Goal: Task Accomplishment & Management: Manage account settings

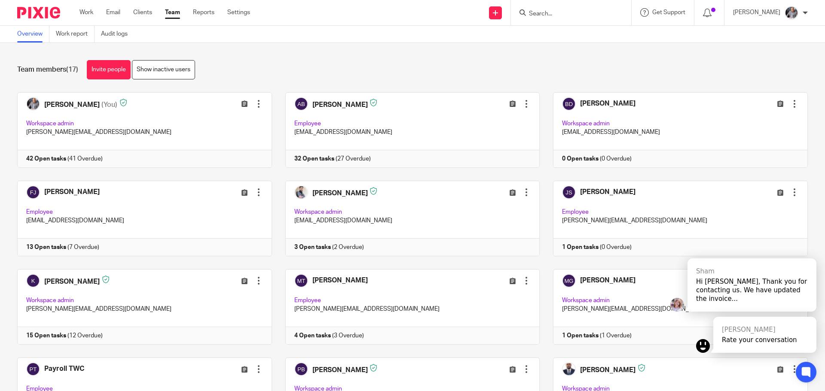
click at [587, 12] on input "Search" at bounding box center [566, 14] width 77 height 8
type input "17139006190"
click button "submit" at bounding box center [0, 0] width 0 height 0
click at [510, 71] on div "Team members (17) Invite people Show inactive users" at bounding box center [412, 69] width 791 height 19
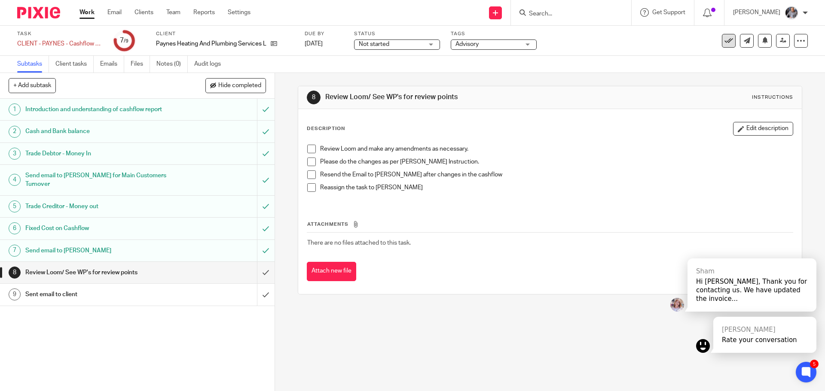
click at [724, 42] on icon at bounding box center [728, 41] width 9 height 9
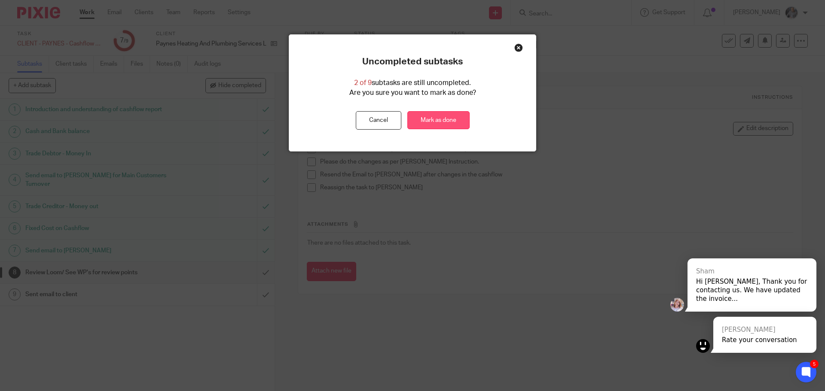
click at [424, 127] on link "Mark as done" at bounding box center [438, 120] width 62 height 18
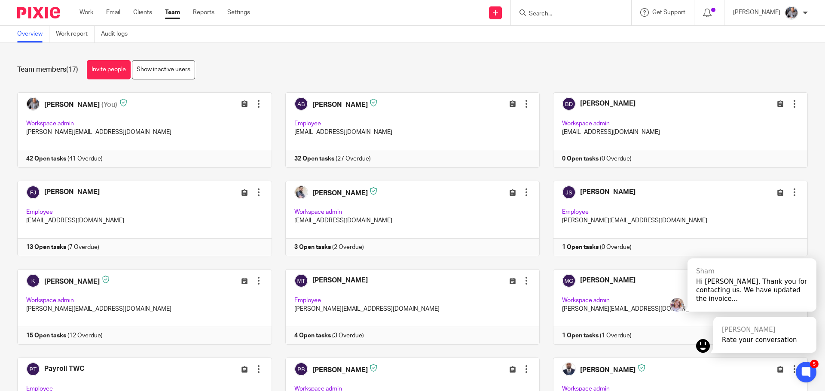
click at [789, 74] on div "Team members (17) Invite people Show inactive users" at bounding box center [412, 69] width 791 height 19
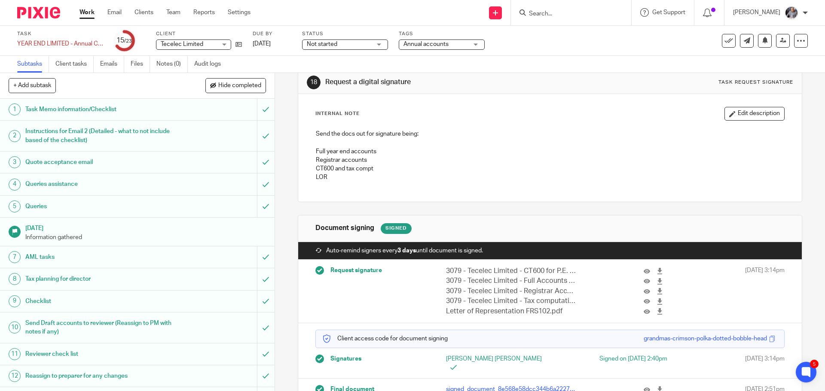
scroll to position [34, 0]
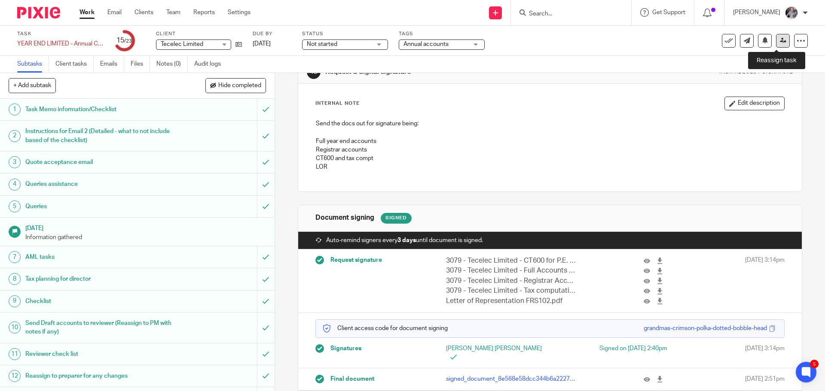
click at [780, 42] on icon at bounding box center [783, 40] width 6 height 6
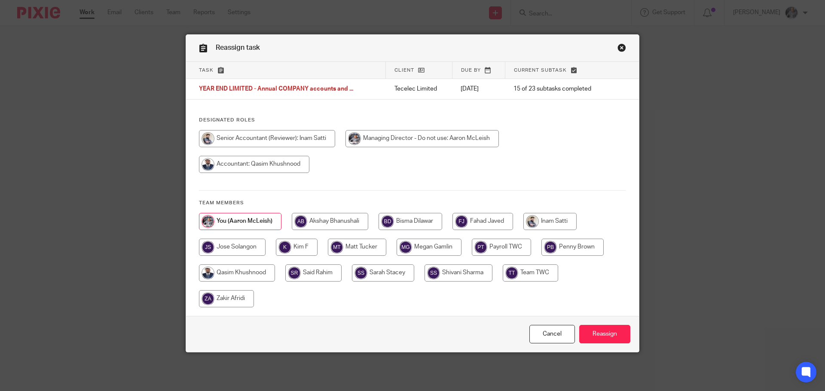
click at [535, 220] on input "radio" at bounding box center [549, 221] width 53 height 17
radio input "true"
click at [592, 339] on input "Reassign" at bounding box center [604, 334] width 51 height 18
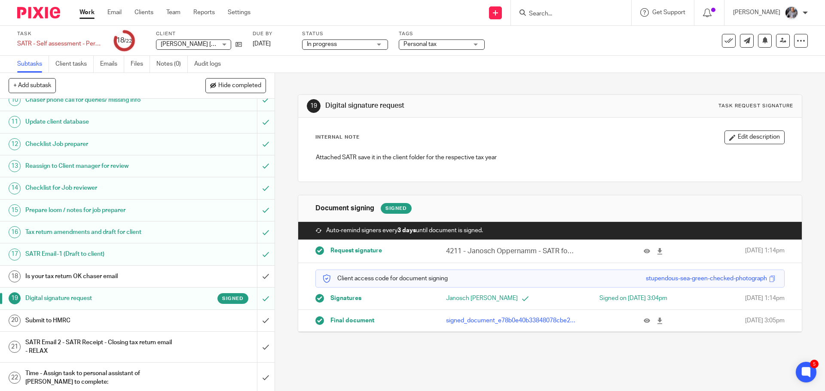
scroll to position [228, 0]
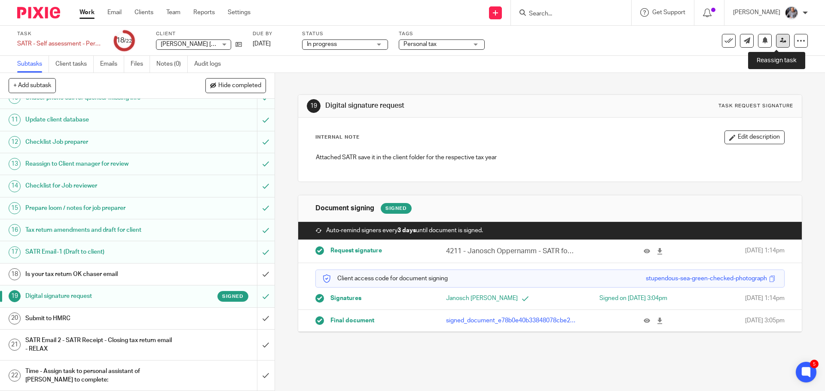
click at [777, 44] on link at bounding box center [783, 41] width 14 height 14
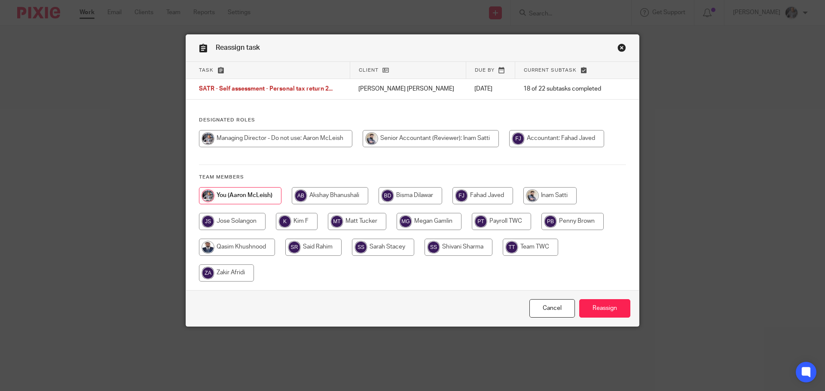
click at [539, 196] on input "radio" at bounding box center [549, 195] width 53 height 17
radio input "true"
click at [614, 311] on input "Reassign" at bounding box center [604, 308] width 51 height 18
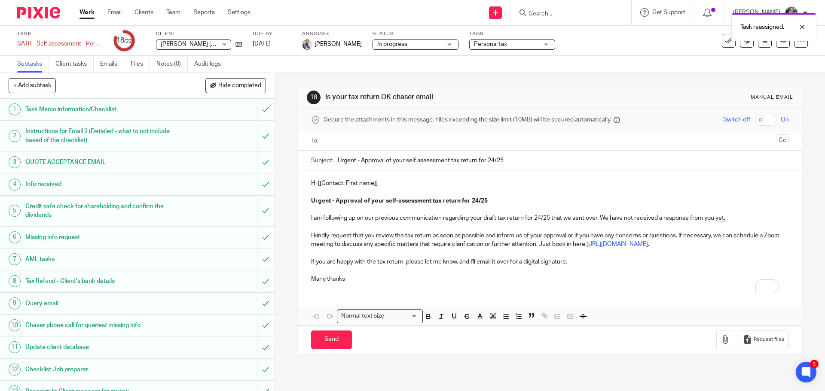
scroll to position [228, 0]
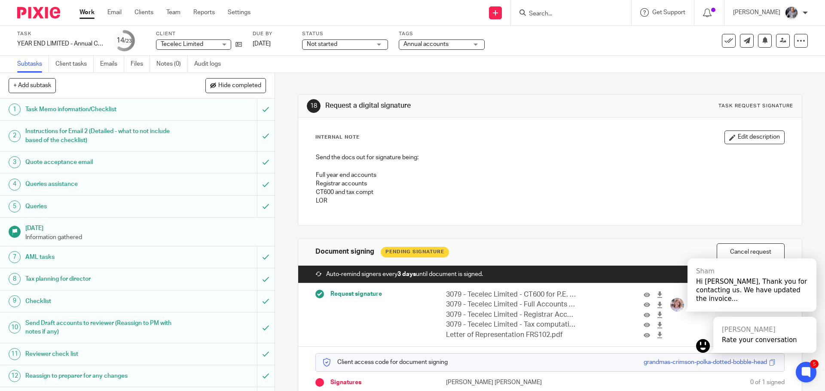
scroll to position [64, 0]
